Goal: Navigation & Orientation: Find specific page/section

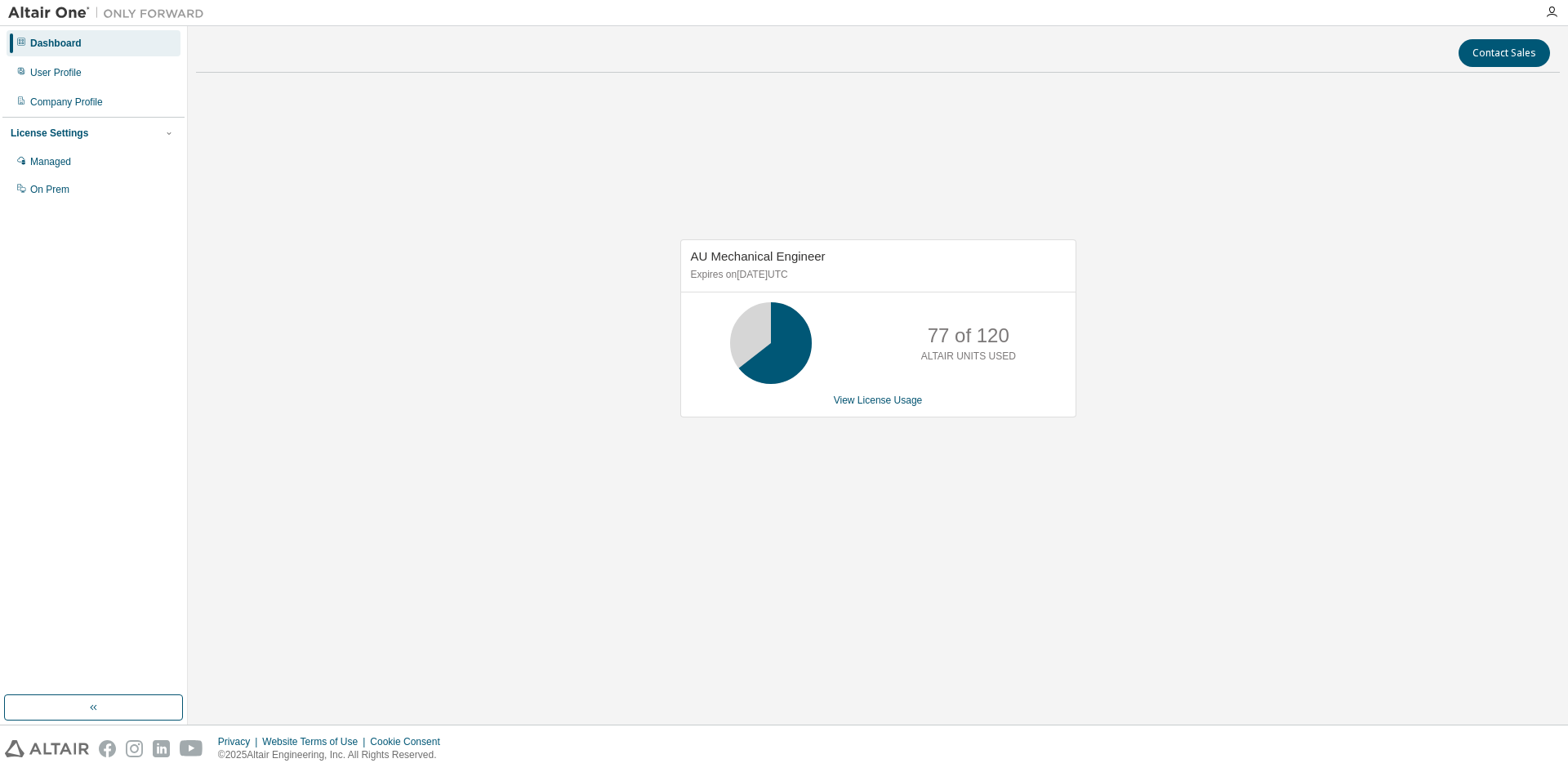
drag, startPoint x: 799, startPoint y: 456, endPoint x: 785, endPoint y: 458, distance: 14.1
click at [797, 456] on div "AU Mechanical Engineer Expires on [DATE] UTC 77 of 120 ALTAIR UNITS USED View L…" at bounding box center [878, 336] width 1364 height 502
